Goal: Transaction & Acquisition: Purchase product/service

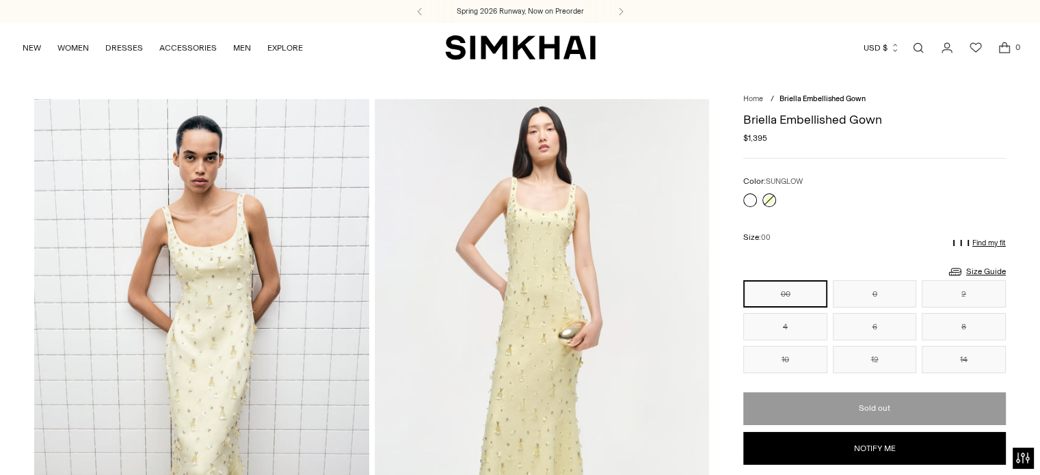
click at [749, 202] on link at bounding box center [750, 200] width 14 height 14
